Goal: Task Accomplishment & Management: Manage account settings

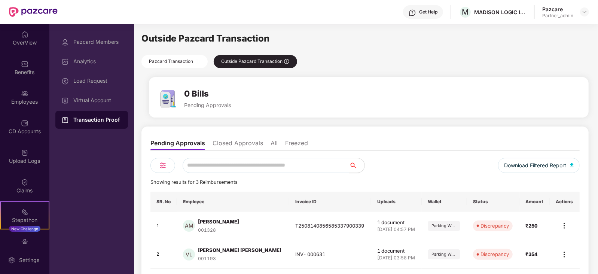
scroll to position [59, 0]
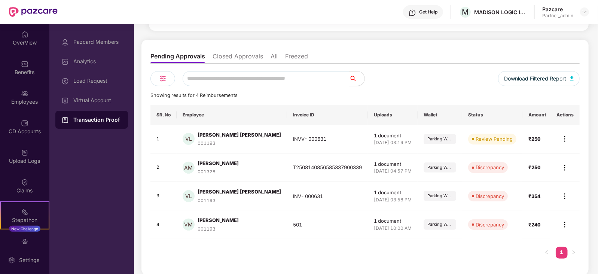
scroll to position [88, 0]
click at [565, 137] on img at bounding box center [564, 138] width 9 height 9
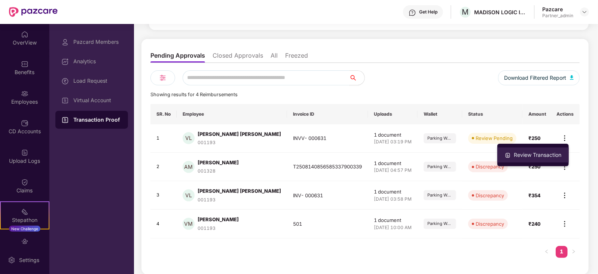
click at [549, 154] on div "Review Transaction" at bounding box center [537, 155] width 50 height 8
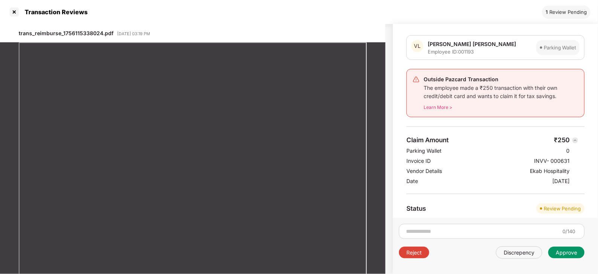
click at [572, 252] on div "Approve" at bounding box center [565, 252] width 21 height 7
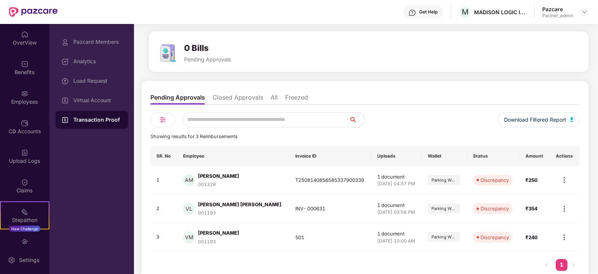
scroll to position [59, 0]
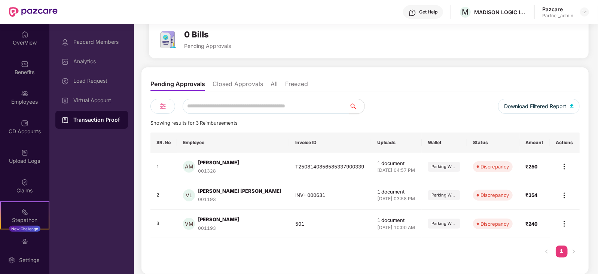
click at [232, 83] on li "Closed Approvals" at bounding box center [237, 85] width 50 height 11
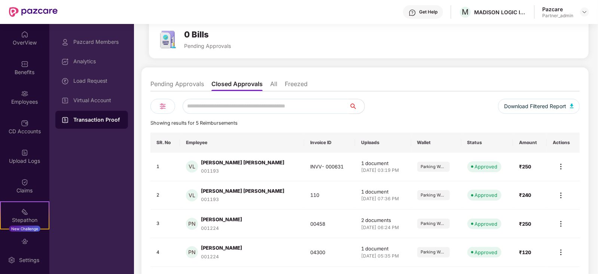
click at [191, 81] on li "Pending Approvals" at bounding box center [176, 85] width 53 height 11
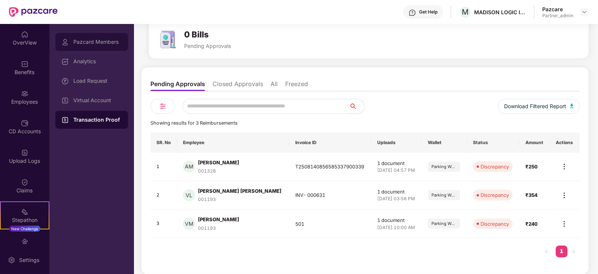
click at [104, 47] on div "Pazcard Members" at bounding box center [91, 42] width 73 height 18
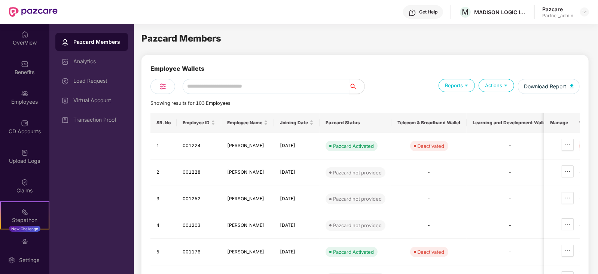
click at [262, 82] on input "text" at bounding box center [265, 86] width 167 height 15
paste input "**********"
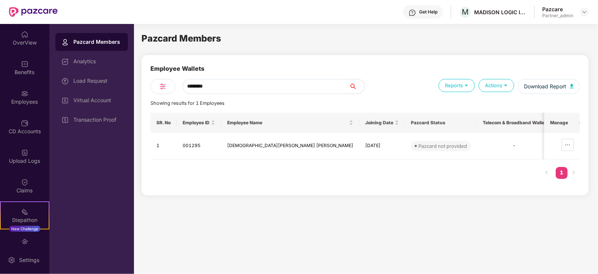
type input "********"
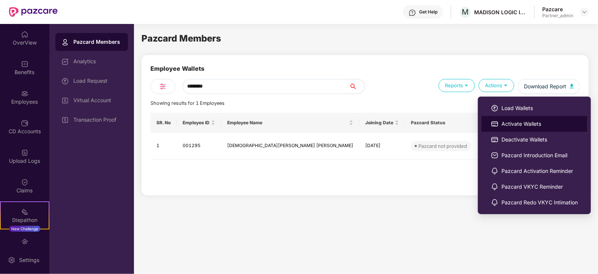
click at [527, 124] on span "Activate Wallets" at bounding box center [539, 124] width 76 height 8
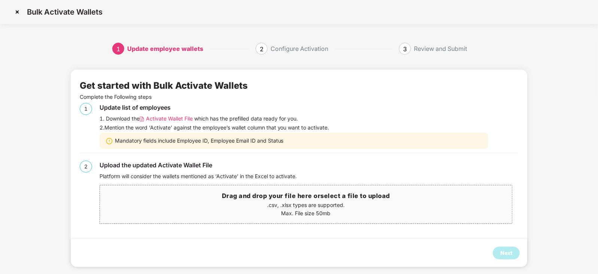
click at [165, 116] on span "Activate Wallet File" at bounding box center [169, 118] width 47 height 8
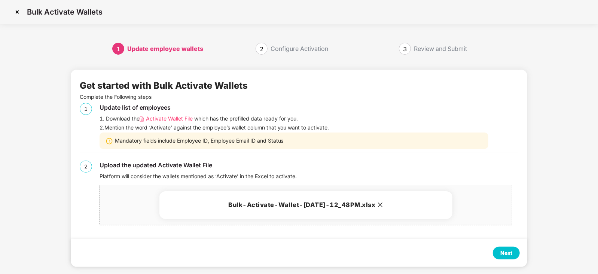
click at [505, 250] on div "Next" at bounding box center [506, 253] width 12 height 8
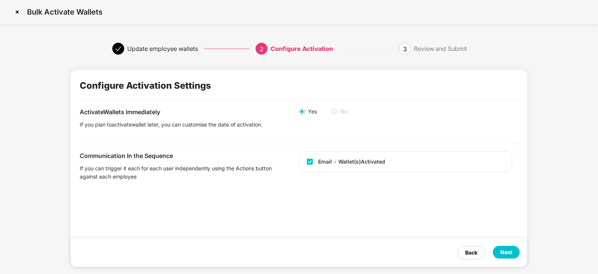
click at [506, 249] on div "Next" at bounding box center [506, 252] width 12 height 8
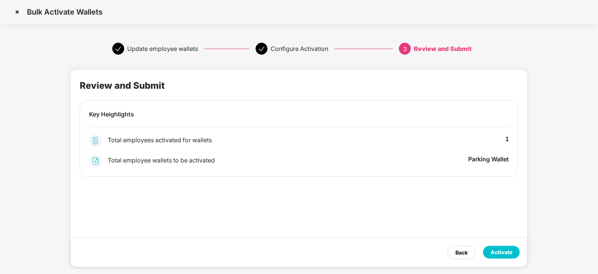
click at [506, 249] on div "Activate" at bounding box center [501, 252] width 22 height 8
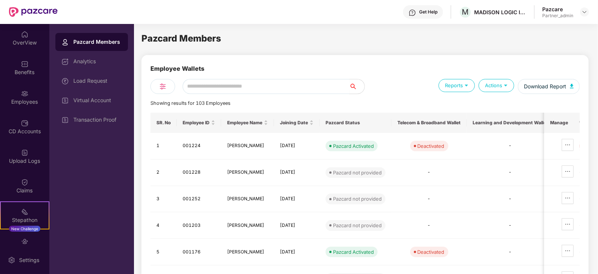
click at [277, 88] on input "text" at bounding box center [265, 86] width 167 height 15
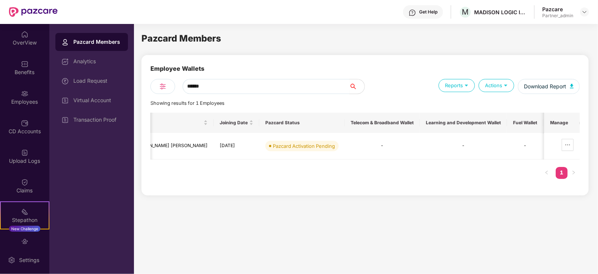
scroll to position [0, 275]
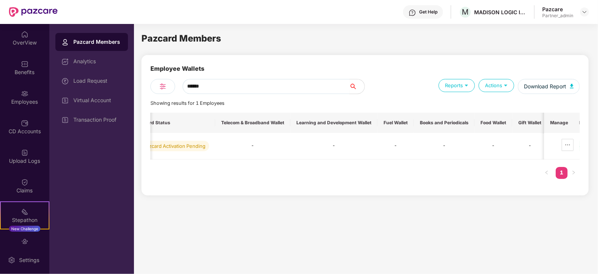
type input "******"
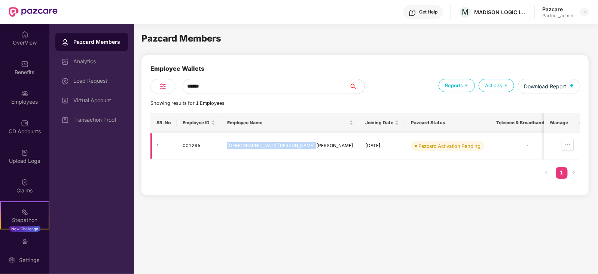
drag, startPoint x: 304, startPoint y: 144, endPoint x: 228, endPoint y: 143, distance: 76.3
click at [228, 143] on td "[DEMOGRAPHIC_DATA][PERSON_NAME] [PERSON_NAME]" at bounding box center [290, 146] width 138 height 27
copy td "[DEMOGRAPHIC_DATA][PERSON_NAME] [PERSON_NAME]"
